Goal: Information Seeking & Learning: Find specific fact

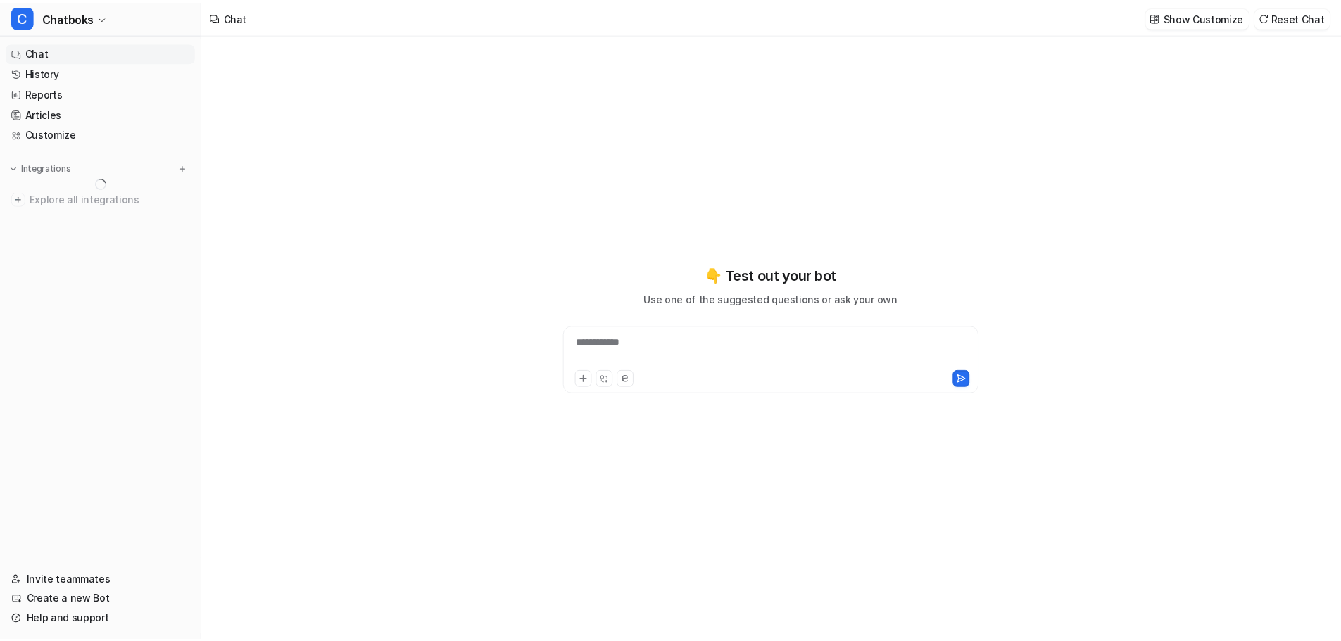
scroll to position [119, 0]
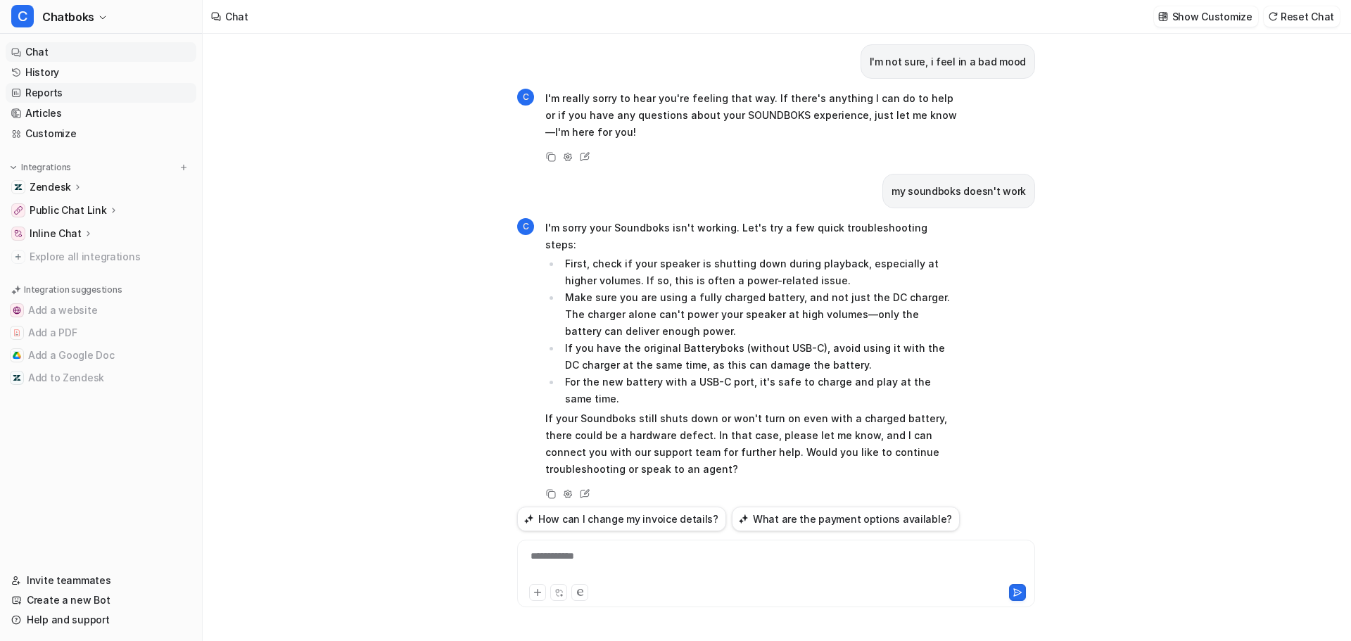
click at [47, 95] on link "Reports" at bounding box center [101, 93] width 191 height 20
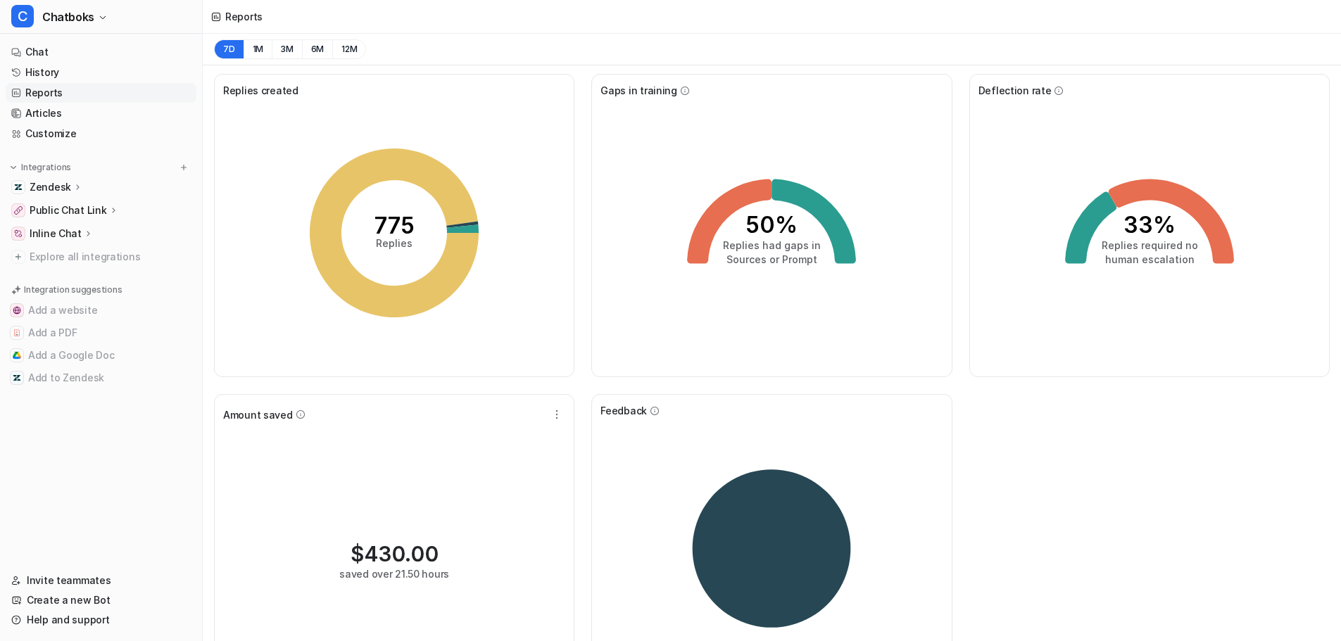
click at [284, 90] on span "Replies created" at bounding box center [260, 90] width 75 height 15
click at [264, 158] on div "775 Replies" at bounding box center [394, 233] width 342 height 270
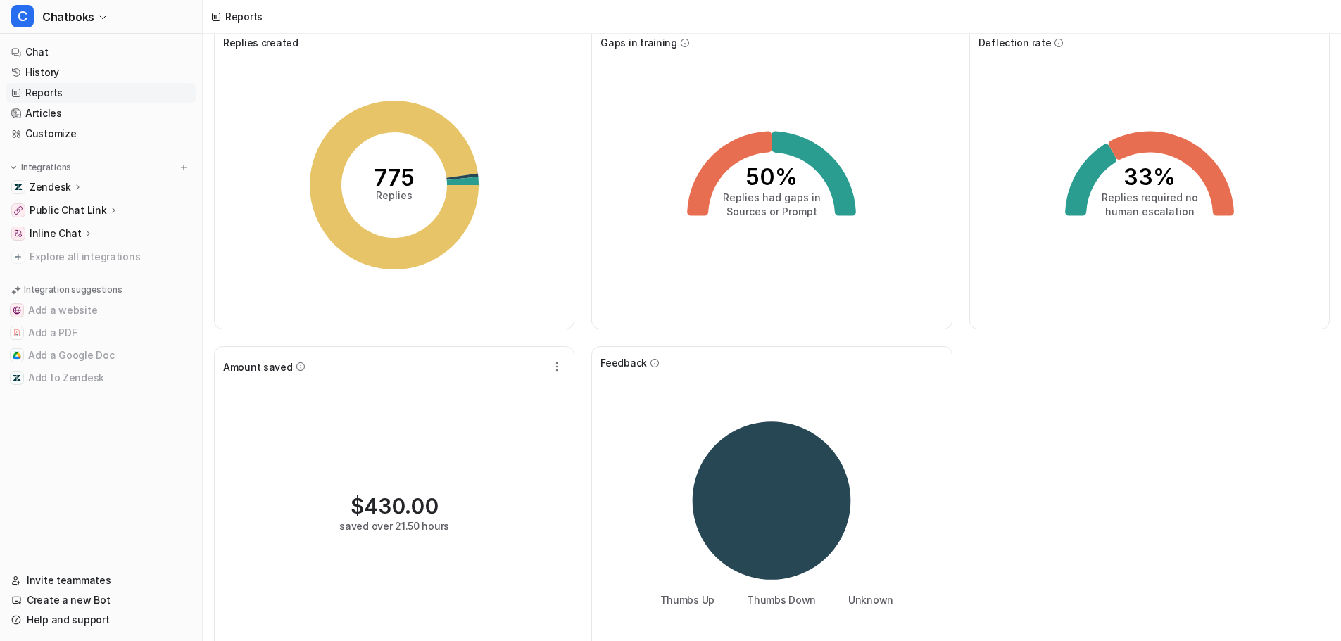
scroll to position [72, 0]
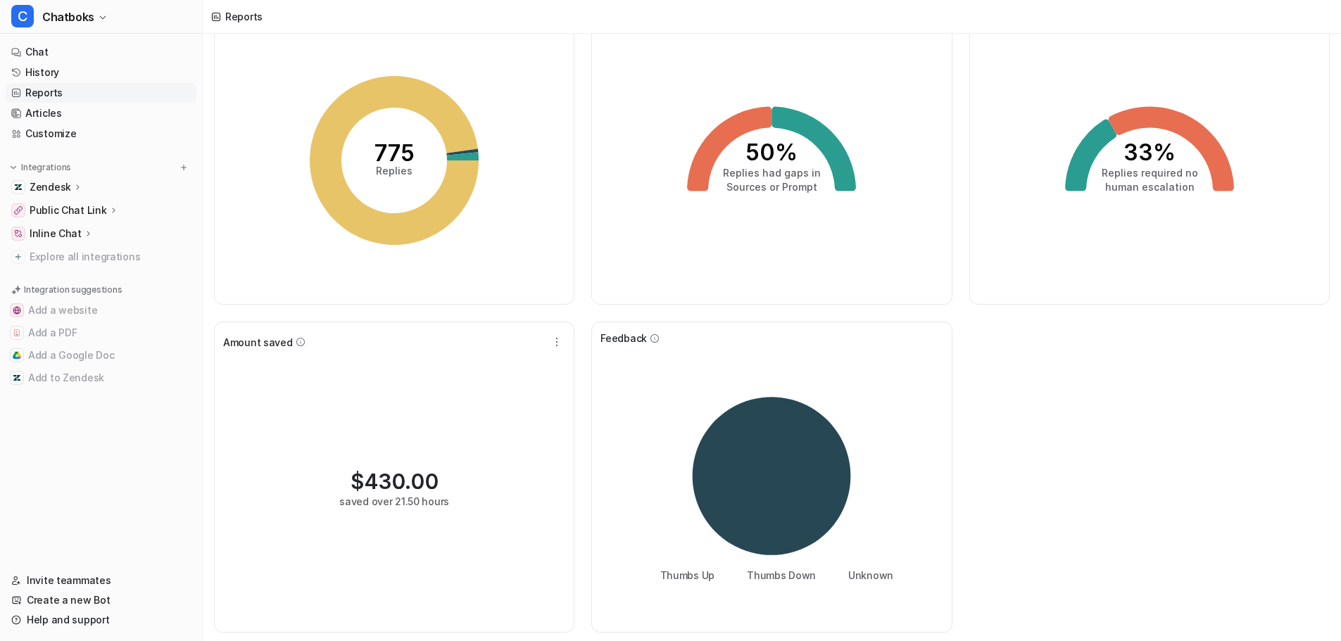
click at [667, 361] on div "Thumbs Up Thumbs Down Unknown" at bounding box center [771, 481] width 342 height 270
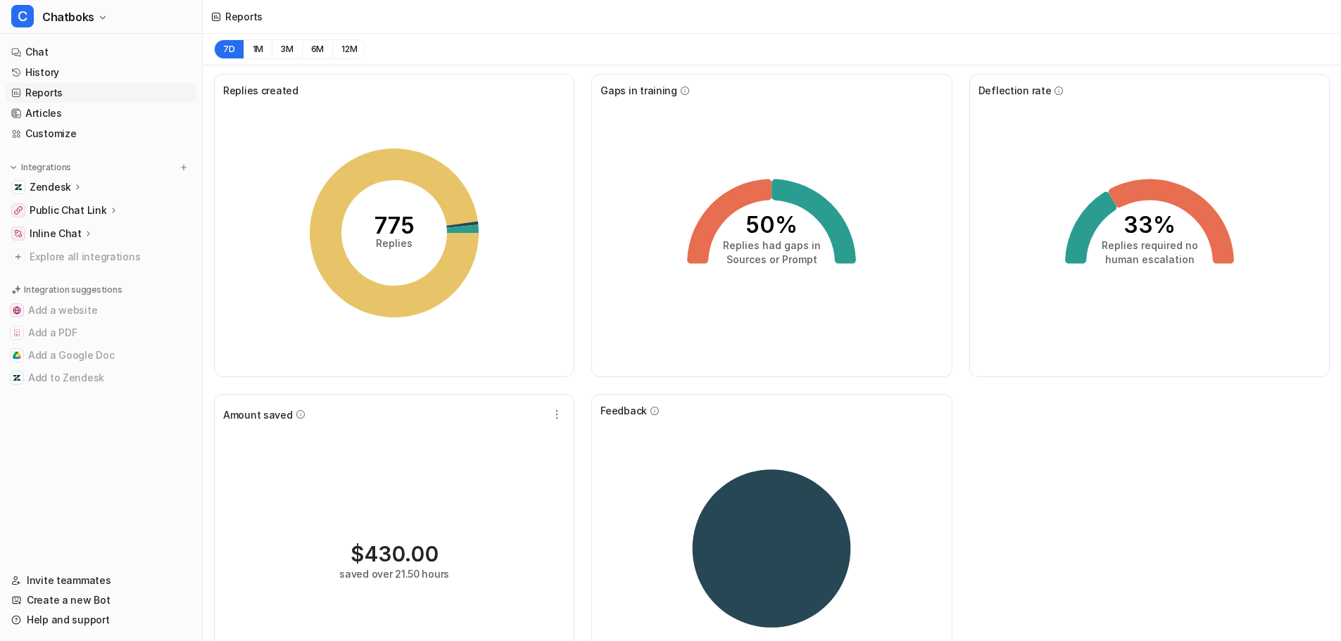
click at [517, 345] on div "775 Replies" at bounding box center [394, 233] width 342 height 270
click at [397, 226] on tspan "775" at bounding box center [394, 225] width 40 height 27
click at [397, 227] on tspan "775" at bounding box center [394, 225] width 40 height 27
click at [470, 231] on icon at bounding box center [463, 229] width 32 height 8
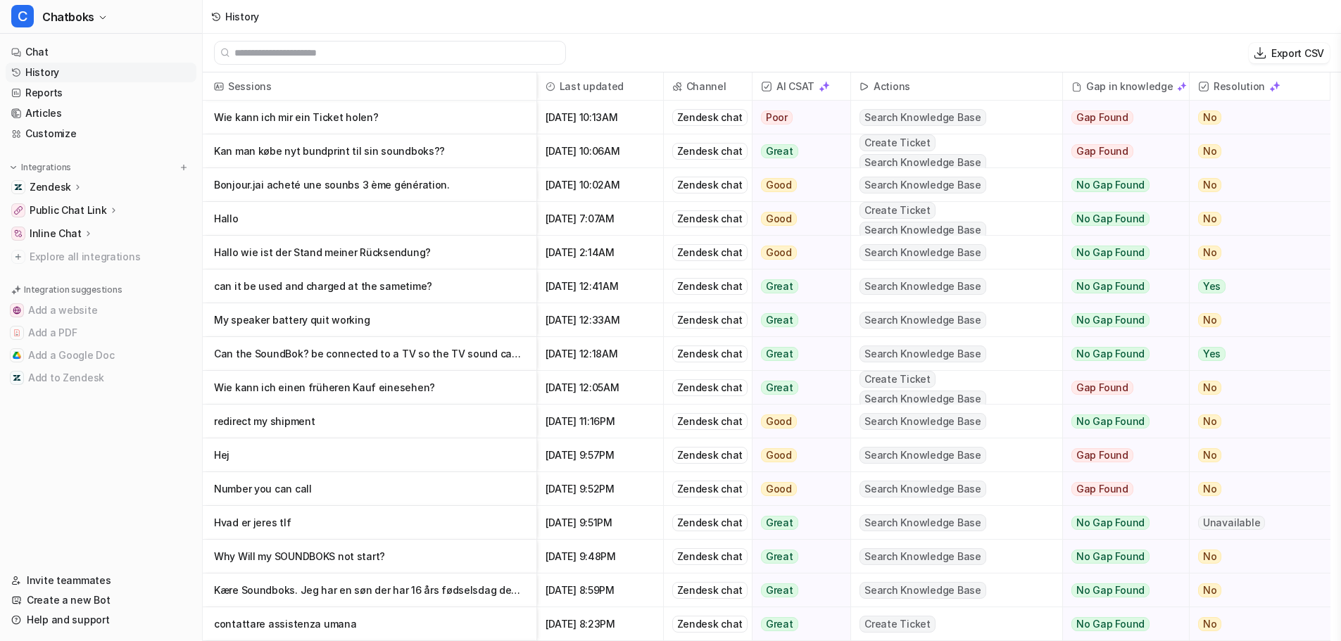
click at [353, 584] on p "Kære Soundboks. Jeg har en søn der har 16 års fødselsdag den [DATE]. Han ønsker…" at bounding box center [369, 591] width 311 height 34
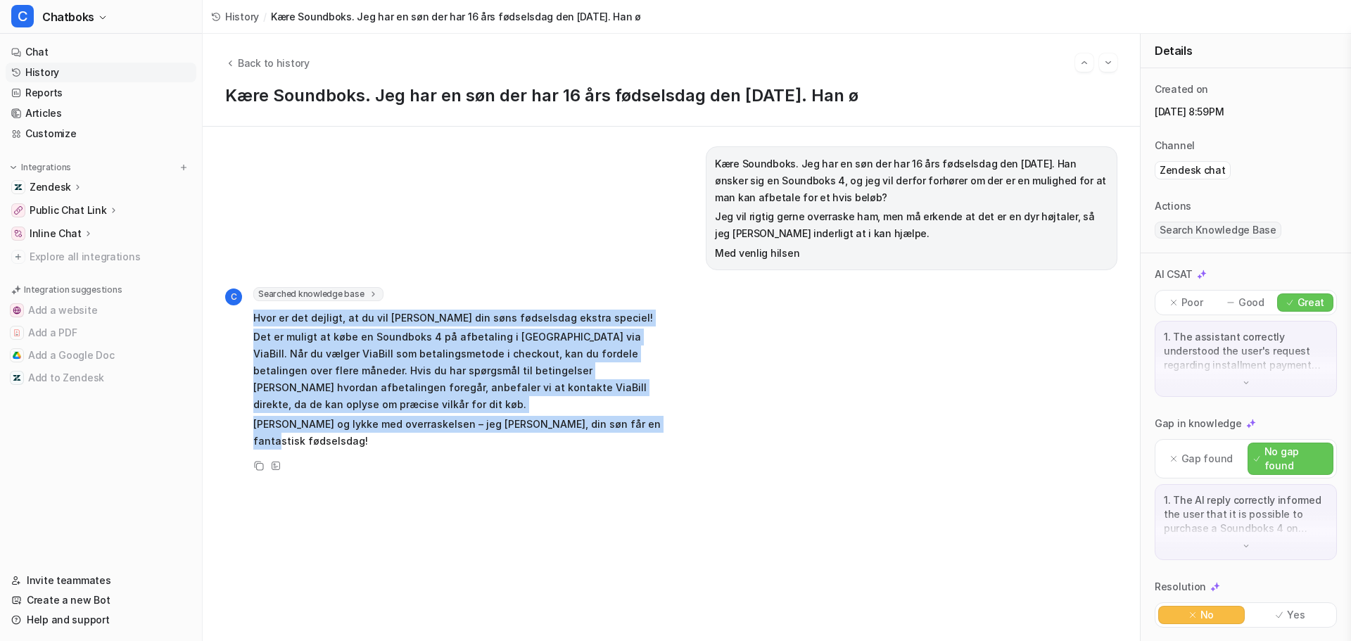
drag, startPoint x: 647, startPoint y: 409, endPoint x: 252, endPoint y: 315, distance: 406.0
click at [252, 315] on div "C Searched knowledge base search_queries : [ "afbetaling Soundboks 4", "betalin…" at bounding box center [445, 369] width 440 height 165
click at [778, 356] on div "C Searched knowledge base search_queries : [ "afbetaling Soundboks 4", "betalin…" at bounding box center [671, 380] width 893 height 187
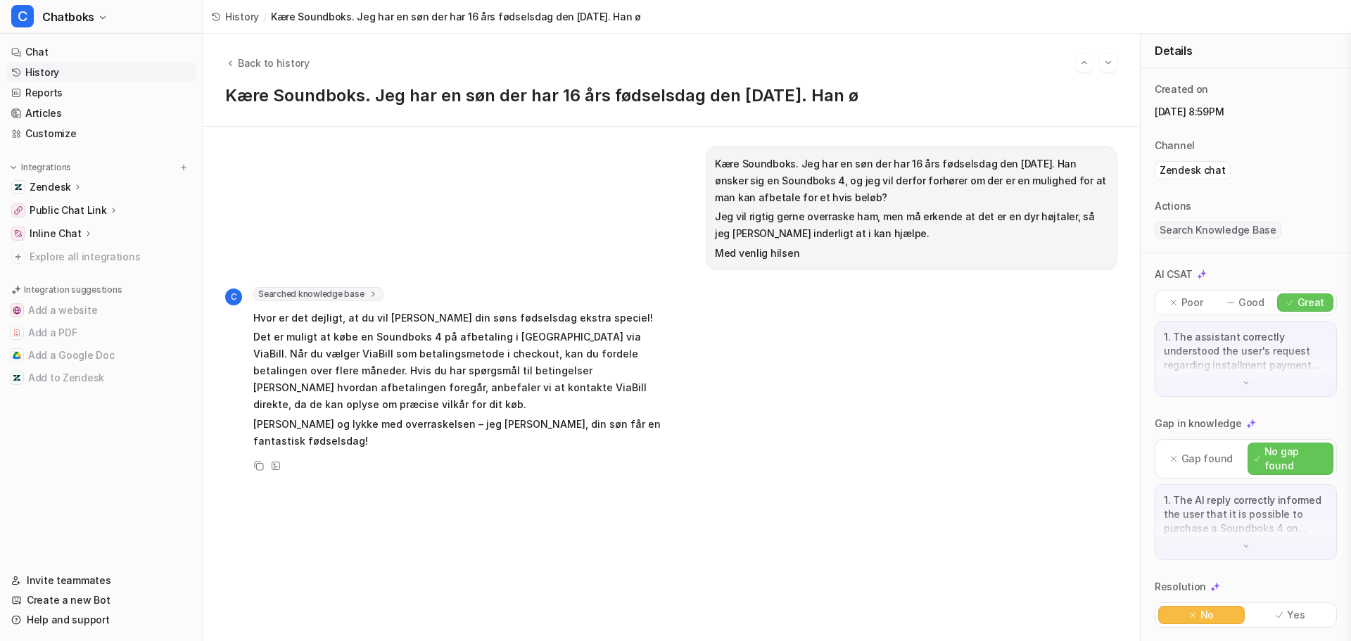
click at [601, 416] on p "[PERSON_NAME] og lykke med overraskelsen – jeg [PERSON_NAME], din søn får en fa…" at bounding box center [459, 433] width 412 height 34
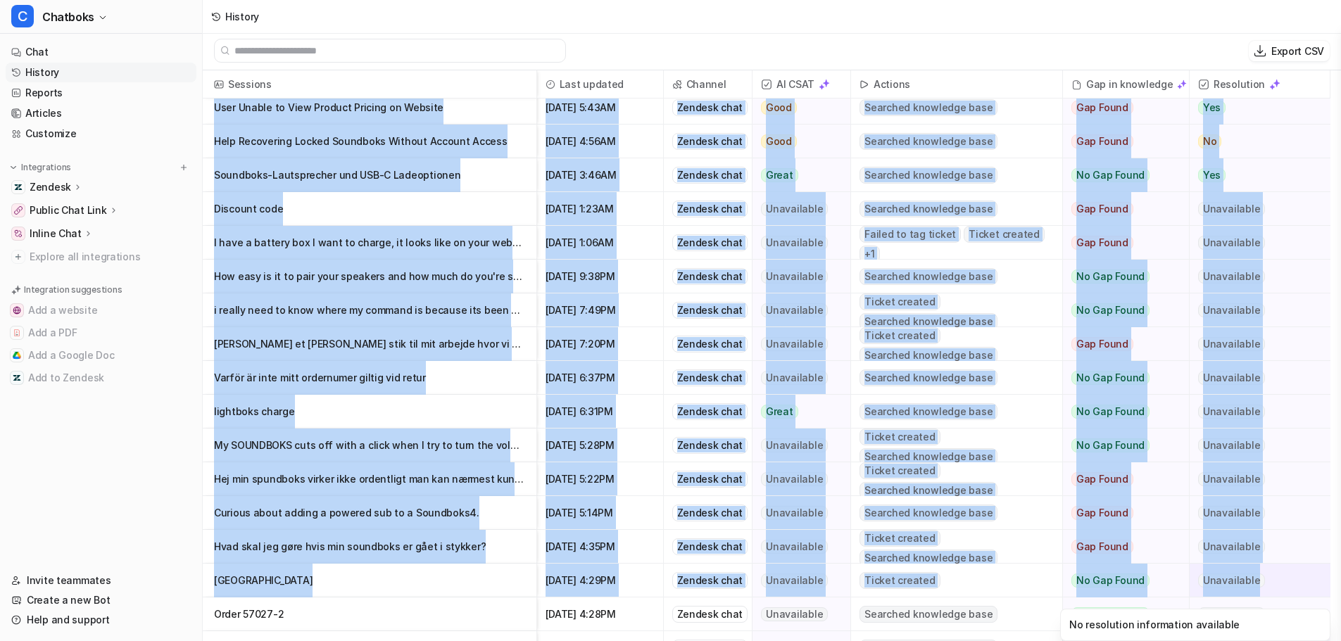
scroll to position [2, 0]
drag, startPoint x: 215, startPoint y: 117, endPoint x: 1269, endPoint y: 564, distance: 1144.6
copy div "Lorem Ipsumdo sitam@consect3adipisc.el Seddoe Tem 1 1595, 1:67IN Utlabor etdo M…"
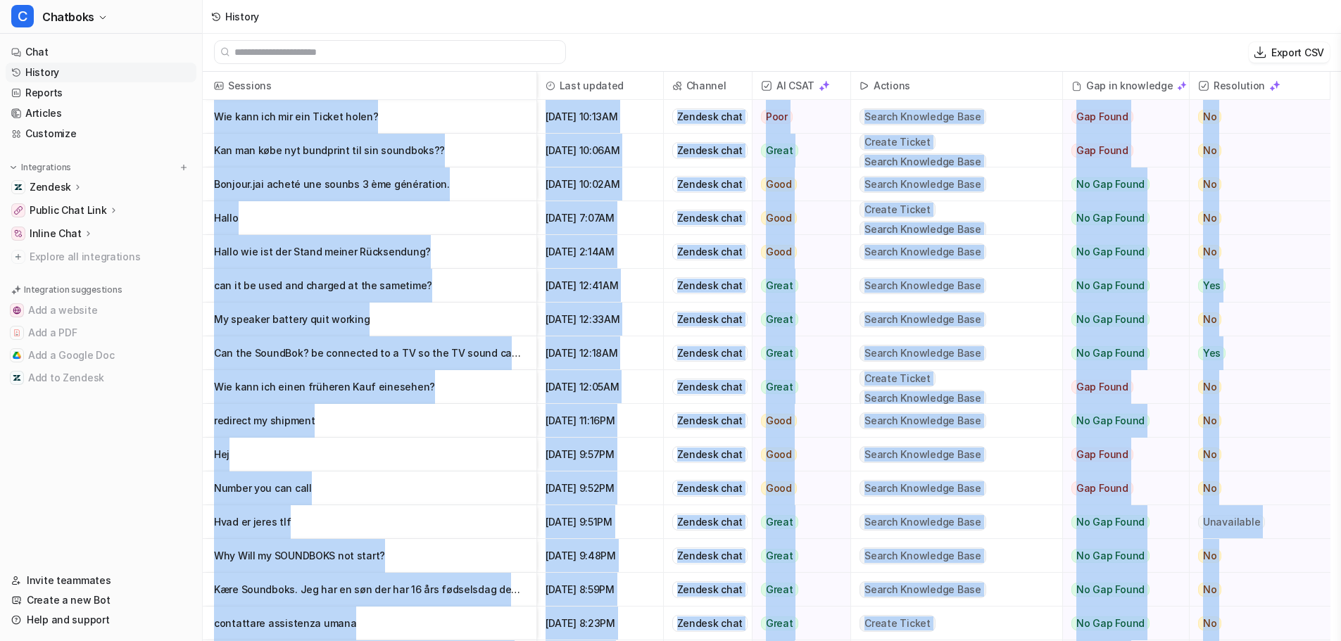
scroll to position [0, 0]
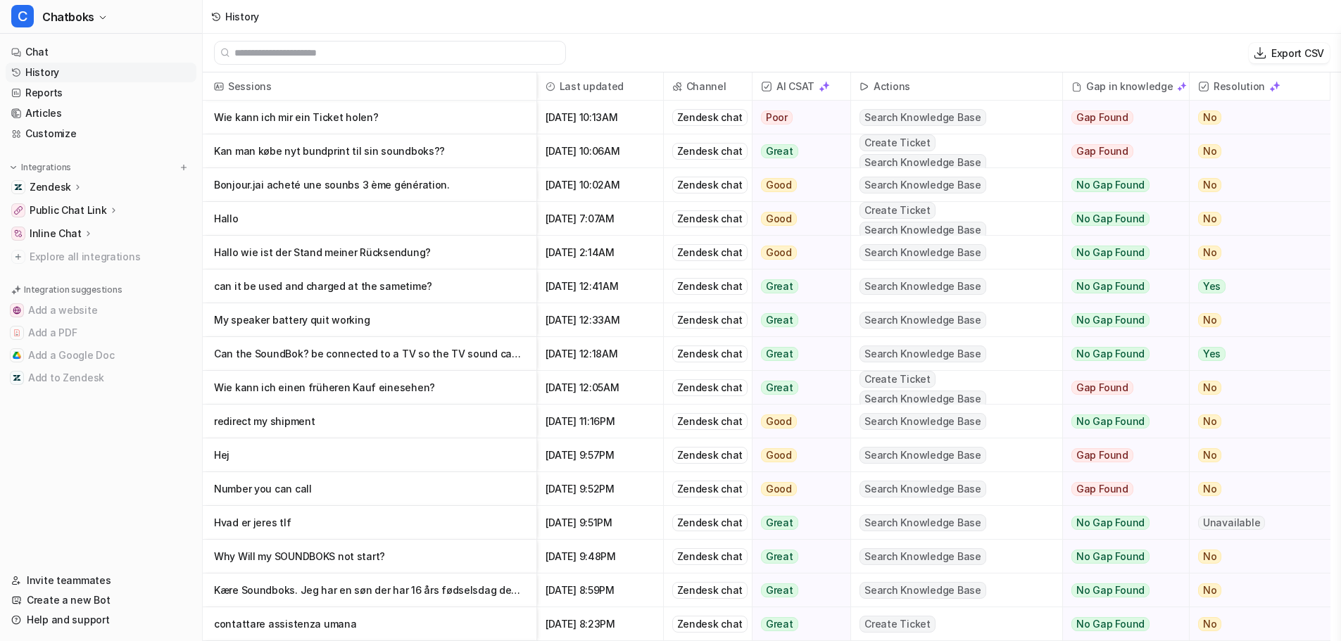
click at [141, 462] on nav "Chat History Reports Articles Customize Integrations Zendesk Overview Sources A…" at bounding box center [101, 298] width 202 height 523
